Goal: Transaction & Acquisition: Purchase product/service

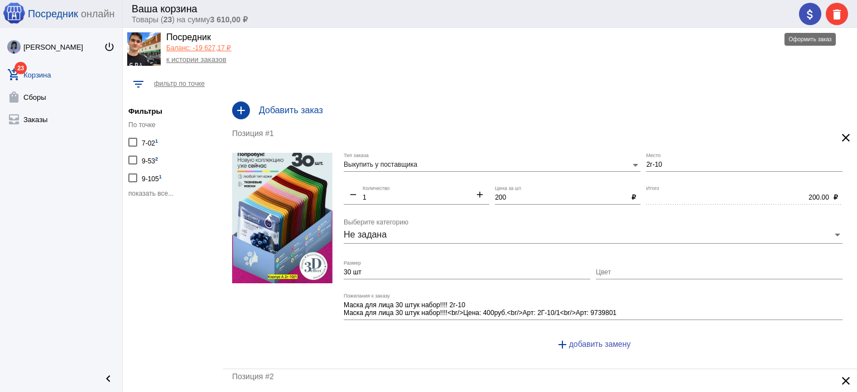
click at [802, 6] on button "attach_money" at bounding box center [810, 14] width 22 height 22
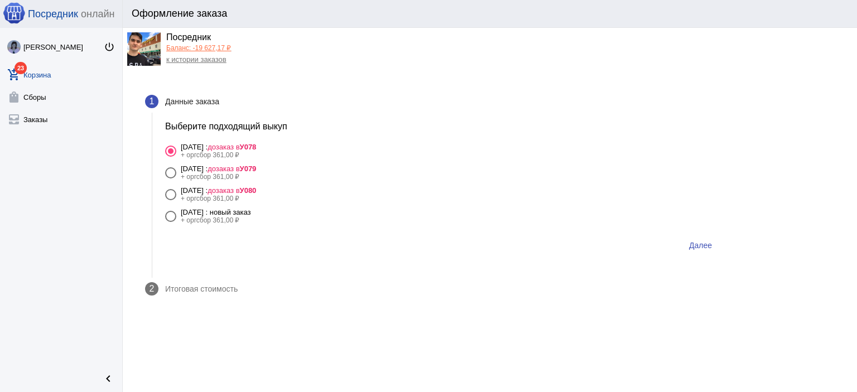
click at [326, 195] on label "8 сентября Понедельник : дозаказ в У080 + оргсбор 361,00 ₽" at bounding box center [442, 194] width 555 height 16
click at [171, 200] on input "8 сентября Понедельник : дозаказ в У080 + оргсбор 361,00 ₽" at bounding box center [170, 200] width 1 height 1
radio input "true"
click at [690, 243] on span "Далее" at bounding box center [700, 245] width 23 height 9
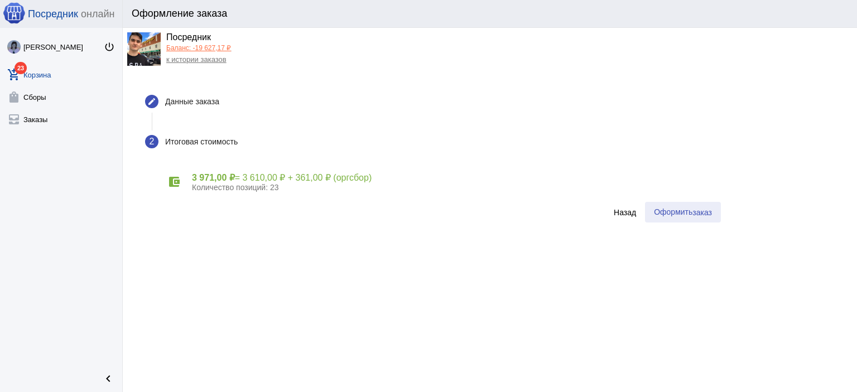
click at [695, 211] on span "заказ" at bounding box center [702, 212] width 20 height 9
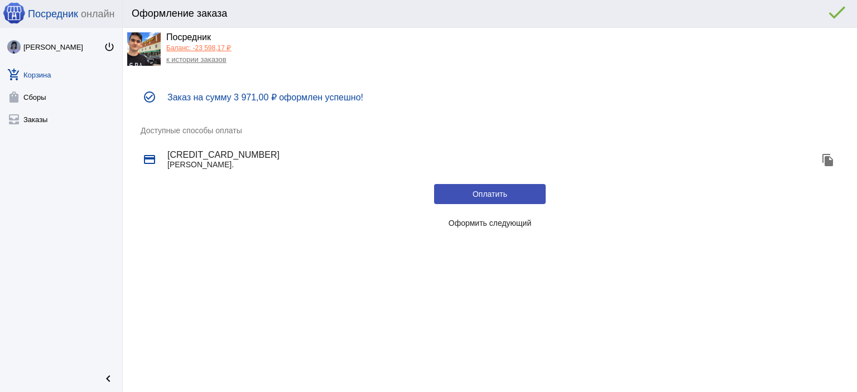
click at [475, 222] on span "Оформить следующий" at bounding box center [489, 223] width 83 height 9
